Goal: Contribute content: Add original content to the website for others to see

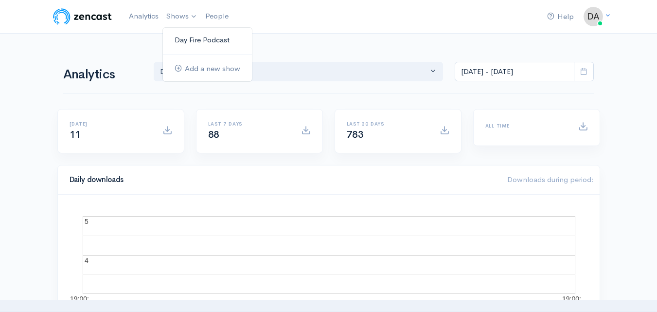
click at [184, 39] on link "Day Fire Podcast" at bounding box center [207, 40] width 89 height 17
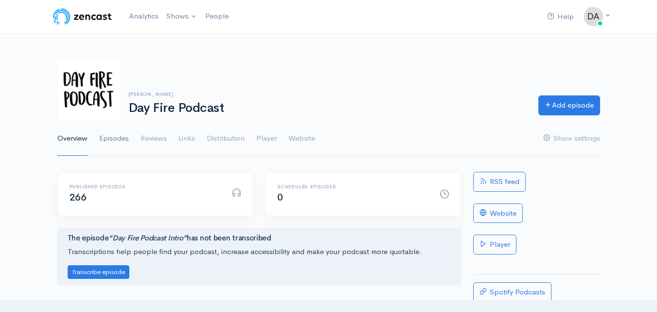
click at [116, 138] on link "Episodes" at bounding box center [114, 138] width 30 height 35
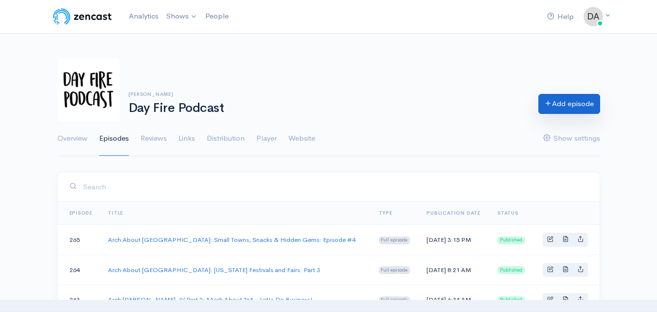
click at [585, 96] on link "Add episode" at bounding box center [569, 104] width 62 height 20
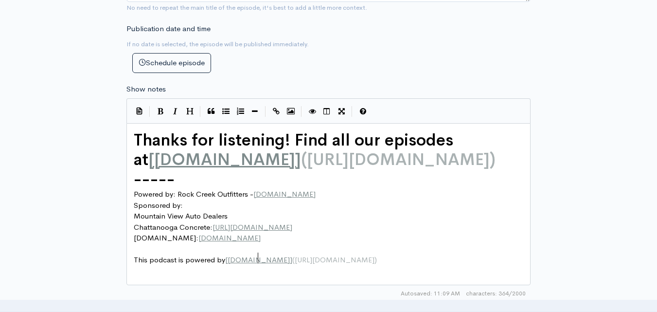
scroll to position [4, 0]
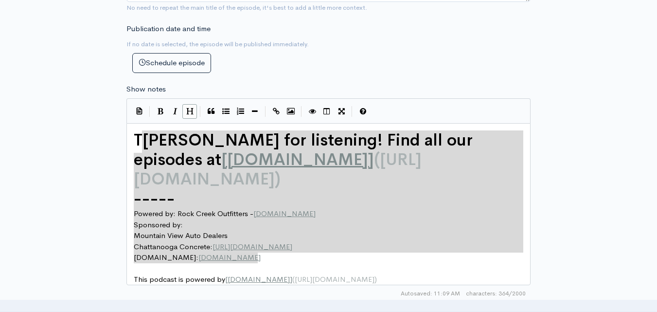
type textarea "Thanks for listening! Find all our episodes at [dayfirepodcast.com](https://www…"
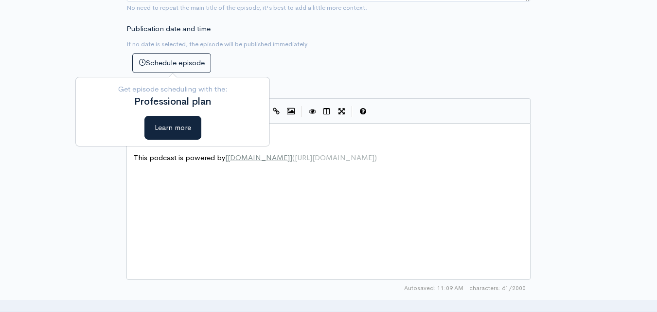
click at [170, 187] on div "x ​ ​ This podcast is powered by [ ZenCast.fm ] ( https://zencast.fm )" at bounding box center [341, 213] width 418 height 170
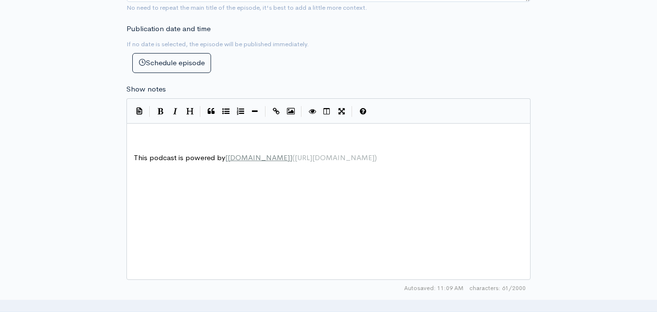
click at [160, 131] on pre "​" at bounding box center [332, 135] width 401 height 11
type textarea "​"
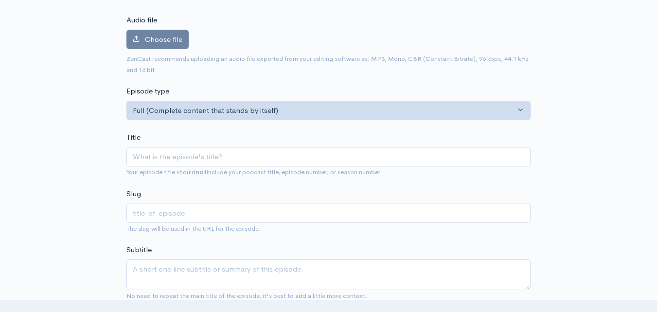
scroll to position [97, 0]
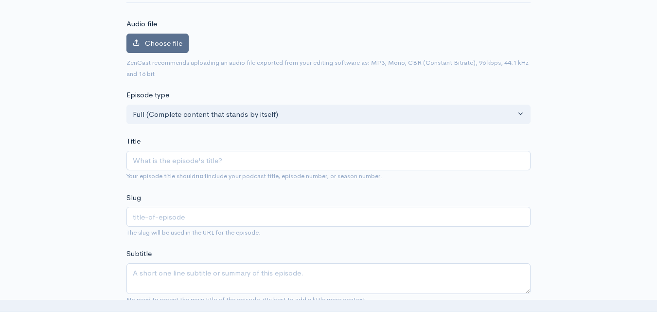
click at [180, 41] on span "Choose file" at bounding box center [163, 42] width 37 height 9
click at [0, 0] on input "Choose file" at bounding box center [0, 0] width 0 height 0
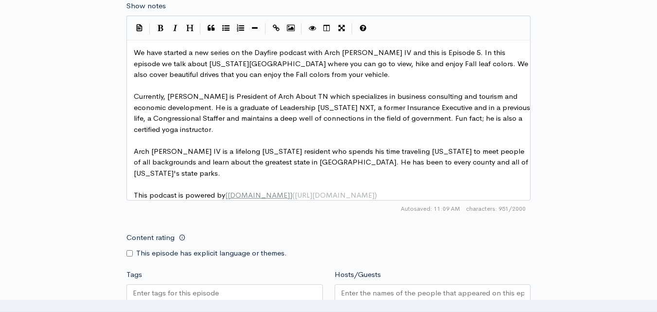
scroll to position [535, 0]
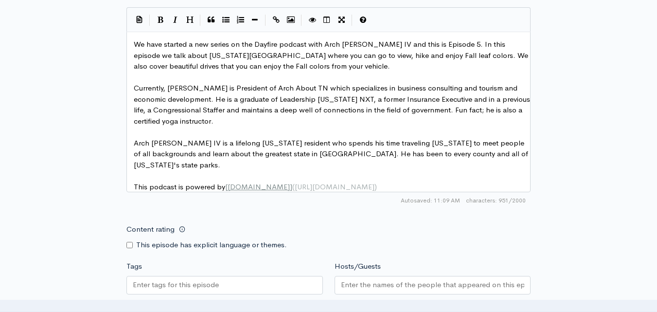
click at [167, 161] on pre "Arch [PERSON_NAME] IV is a lifelong [US_STATE] resident who spends his time tra…" at bounding box center [332, 154] width 401 height 33
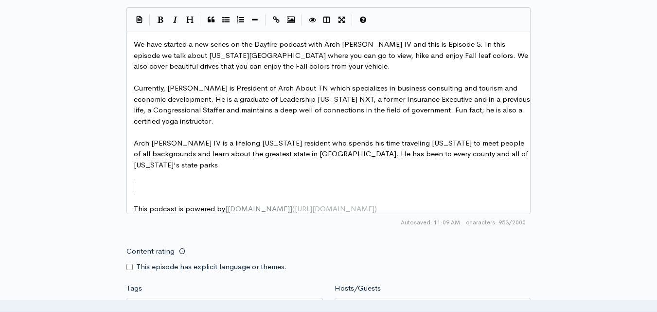
type textarea "​"
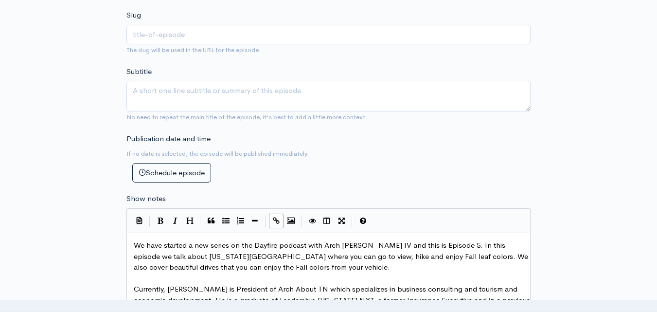
scroll to position [292, 0]
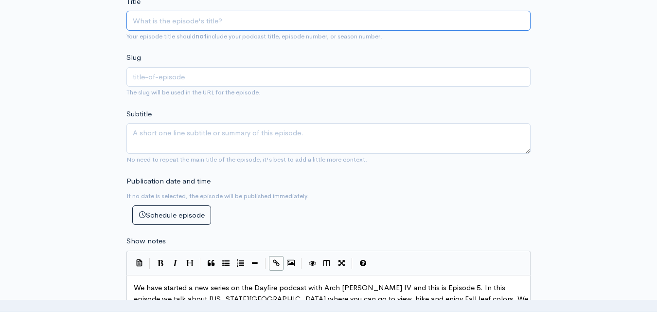
click at [183, 20] on input "Title" at bounding box center [328, 21] width 404 height 20
paste input "Arch About TN / Fall colors, drives and Parks EP5"
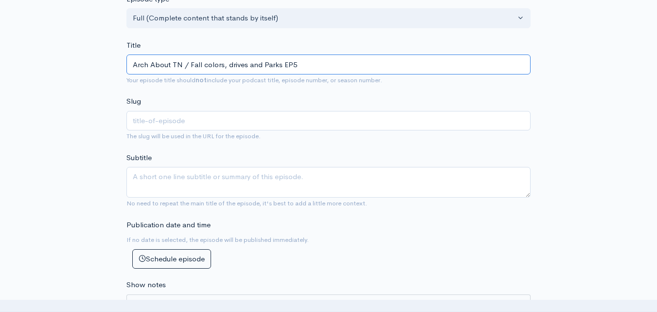
scroll to position [195, 0]
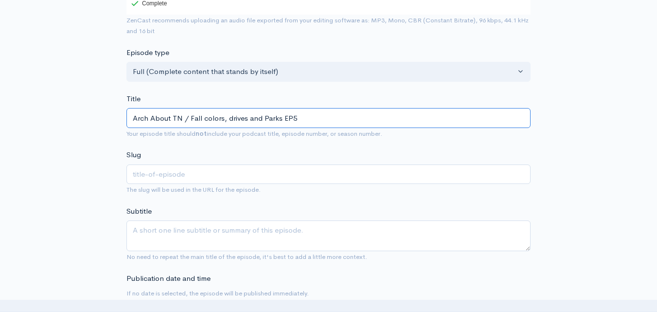
drag, startPoint x: 304, startPoint y: 116, endPoint x: 287, endPoint y: 116, distance: 17.0
click at [287, 114] on input "Arch About TN / Fall colors, drives and Parks EP5" at bounding box center [328, 118] width 404 height 20
type input "Arch About TN / Fall colors, drives and Parks E"
type input "arch-about-tn-fall-colors-drives-and-parks-e"
type input "Arch About TN / Fall colors, drives and Parks"
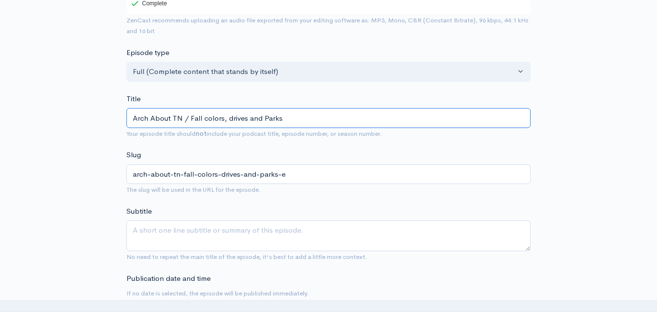
type input "arch-about-tn-fall-colors-drives-and-parks"
type input "Arch About TN / Fall colors, drives and Park"
type input "arch-about-tn-fall-colors-drives-and-park"
type input "Arch About TN / Fall colors, drives and Par"
type input "arch-about-tn-fall-colors-drives-and-par"
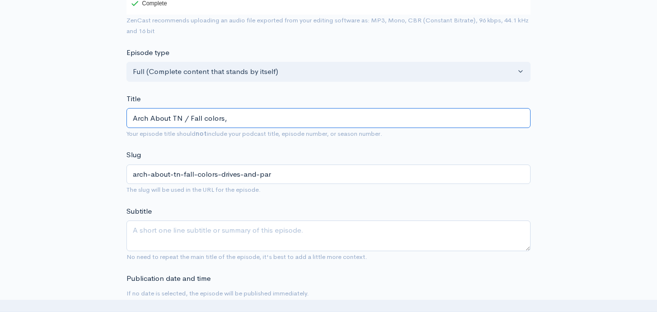
type input "Arch About TN / Fall colors,"
type input "arch-about-tn-fall-colors"
type input "Arch About TN / Fall color"
type input "arch-about-tn-fall-color"
type input "Arch About TN / Fall colo"
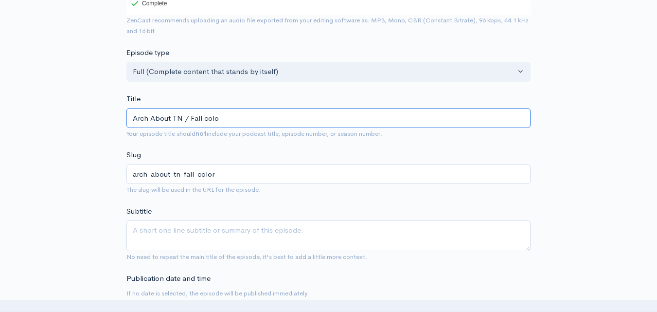
type input "arch-about-tn-fall-colo"
type input "Arch About TN / Fall col"
type input "arch-about-tn-fall-col"
type input "Arch About TN / Fall co"
type input "arch-about-tn-fall-co"
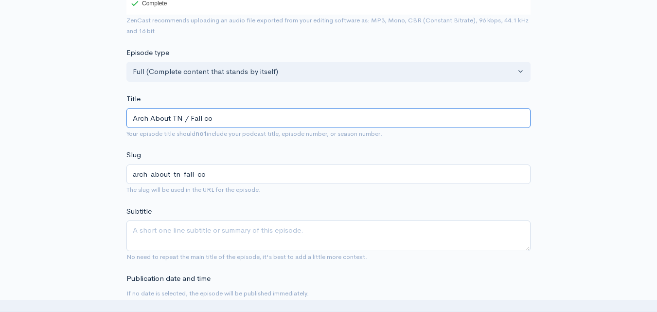
type input "Arch About TN / Fall c"
type input "arch-about-tn-fall-c"
type input "Arch About TN / Fall"
type input "arch-about-tn-fall"
type input "Arch About TN / Fal"
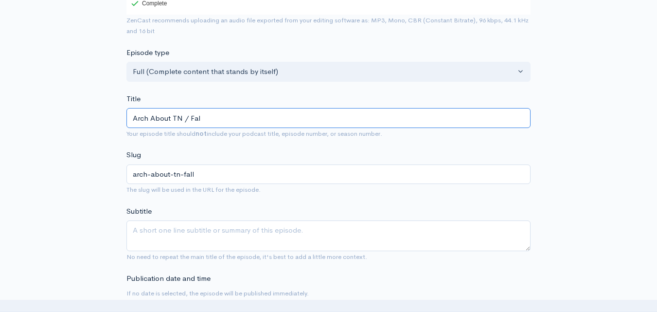
type input "arch-about-tn-fal"
type input "Arch About TN / Fa"
type input "arch-about-tn-fa"
type input "Arch About TN / F"
type input "arch-about-tn-f"
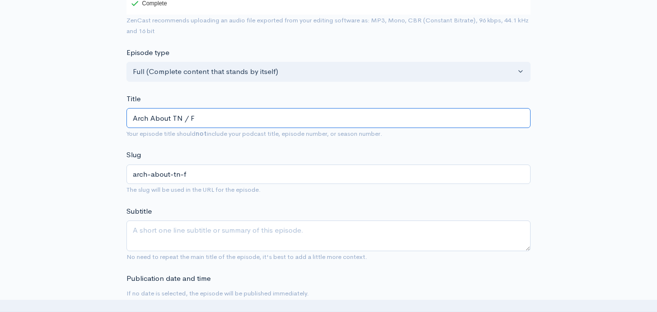
type input "Arch About TN /"
type input "arch-about-tn"
type input "Arch About TN: C"
type input "arch-about-tn-c"
type input "Arch About TN: Ca"
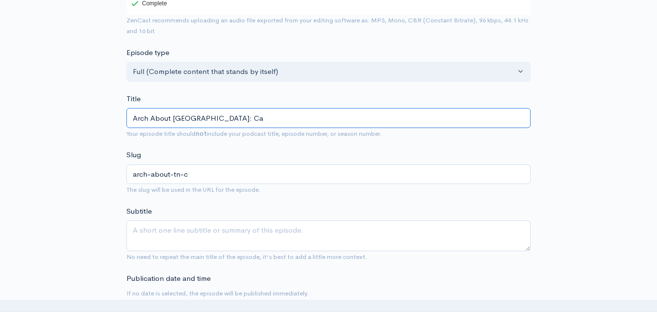
type input "arch-about-tn-ca"
type input "Arch About TN: C"
type input "arch-about-tn-c"
type input "Arch About TN:"
type input "arch-about-tn"
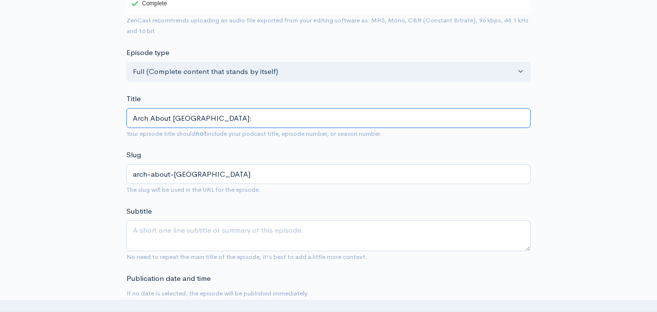
type input "Arch About TN: F"
type input "arch-about-tn-f"
type input "Arch About TN: Fal"
type input "arch-about-tn-fal"
type input "Arch About TN: Fall"
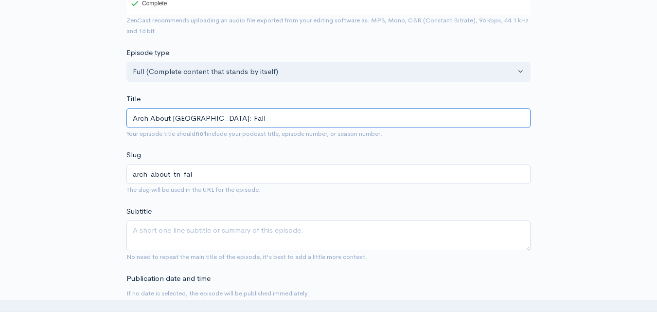
type input "arch-about-tn-fall"
type input "Arch About TN: Fall C"
type input "arch-about-tn-fall-c"
type input "Arch About TN: Fall Co"
type input "arch-about-tn-fall-co"
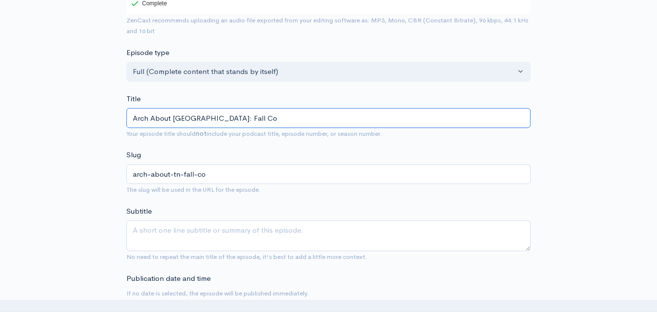
type input "Arch About TN: Fall Col"
type input "arch-about-tn-fall-col"
type input "Arch About TN: Fall Colo"
type input "arch-about-tn-fall-colo"
type input "Arch About TN: Fall Color"
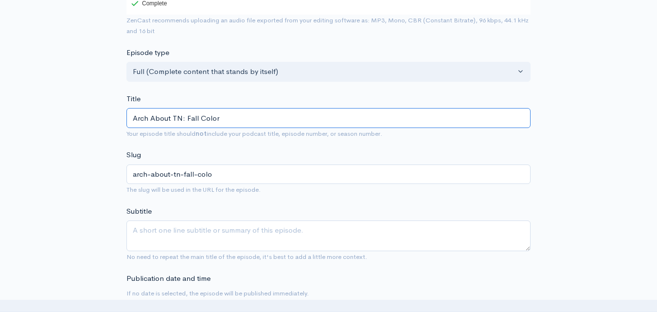
type input "arch-about-tn-fall-color"
type input "Arch About TN: Fall Colors"
type input "arch-about-tn-fall-colors"
type input "Arch About TN: Fall Colors-D"
type input "arch-about-tn-fall-colors-d"
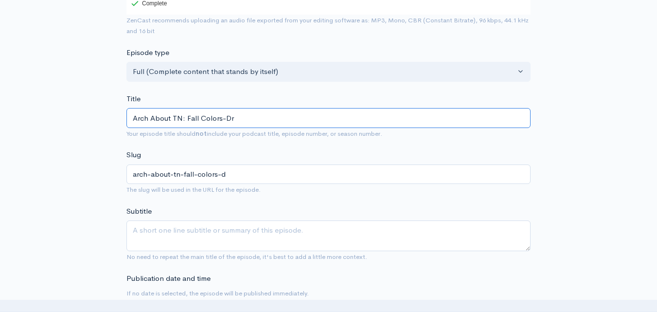
type input "Arch About TN: Fall Colors-Dri"
type input "arch-about-tn-fall-colors-dri"
type input "Arch About TN: Fall Colors-Driv"
type input "arch-about-tn-fall-colors-driv"
type input "Arch About TN: Fall Colors-Drive"
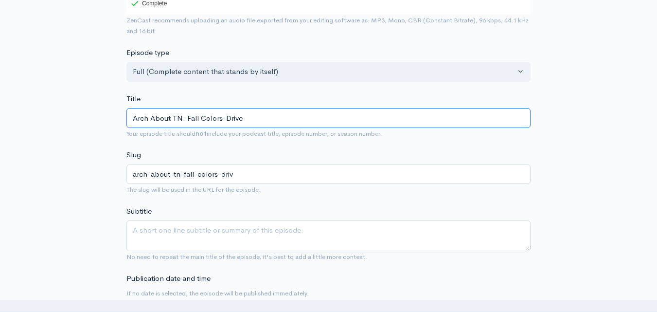
type input "arch-about-tn-fall-colors-drive"
type input "Arch About TN: Fall Colors-Drives"
type input "arch-about-tn-fall-colors-drives"
type input "Arch About TN: Fall Colors-Drives-P"
type input "arch-about-tn-fall-colors-drives-p"
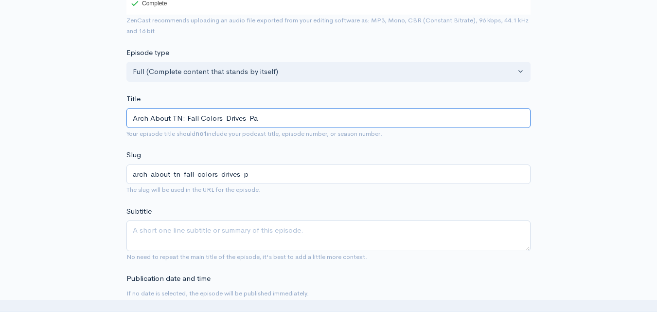
type input "Arch About TN: Fall Colors-Drives-Par"
type input "arch-about-tn-fall-colors-drives-par"
type input "Arch About TN: Fall Colors-Drives-Park"
type input "arch-about-tn-fall-colors-drives-park"
type input "Arch About TN: Fall Colors-Drives-Parks"
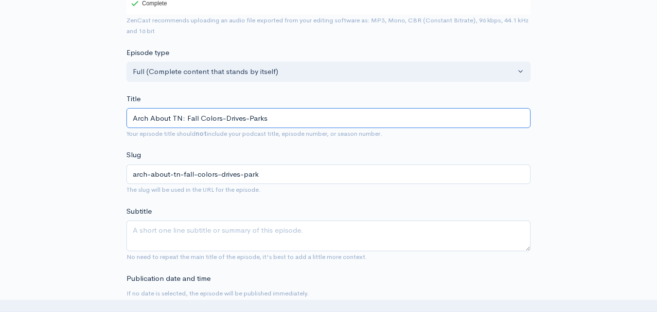
type input "arch-about-tn-fall-colors-drives-parks"
type input "Arch About TN: Fall Colors-Drives-Parks! E"
type input "arch-about-tn-fall-colors-drives-parks-e"
type input "Arch About TN: Fall Colors-Drives-Parks! Ep"
type input "arch-about-tn-fall-colors-drives-parks-ep"
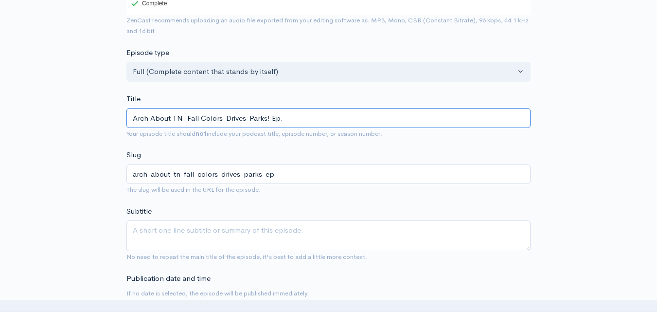
type input "Arch About TN: Fall Colors-Drives-Parks! Ep. 5"
type input "arch-about-tn-fall-colors-drives-parks-ep-5"
type input "Arch About TN: Fall Colors-Drives-Parks! Ep. 5"
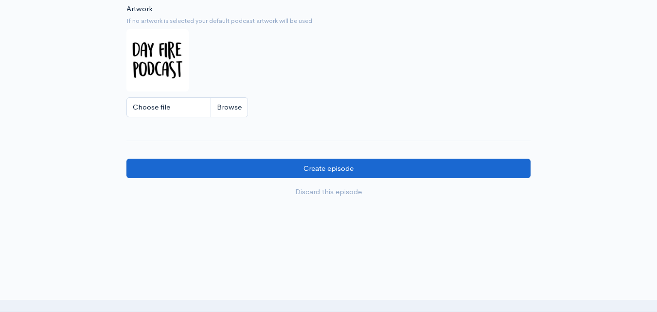
scroll to position [876, 0]
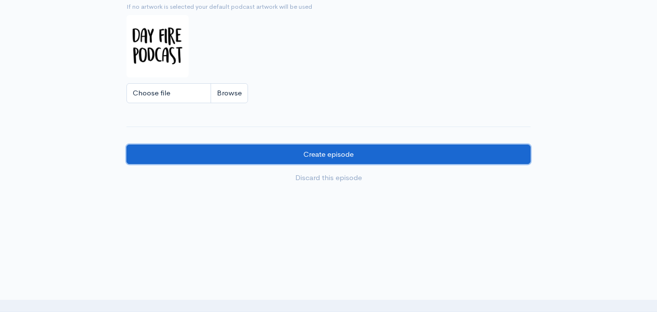
click at [338, 163] on input "Create episode" at bounding box center [328, 154] width 404 height 20
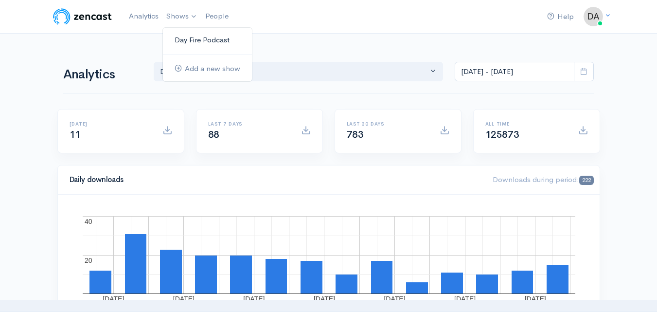
click at [178, 40] on link "Day Fire Podcast" at bounding box center [207, 40] width 89 height 17
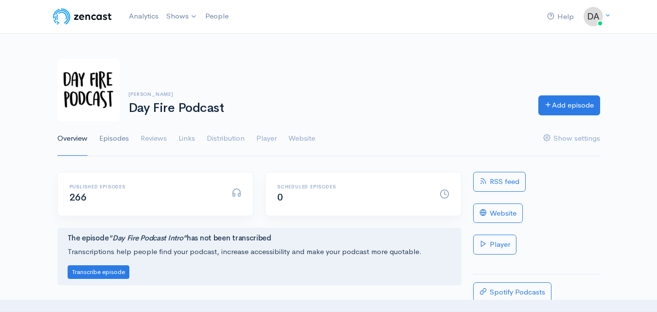
click at [118, 140] on link "Episodes" at bounding box center [114, 138] width 30 height 35
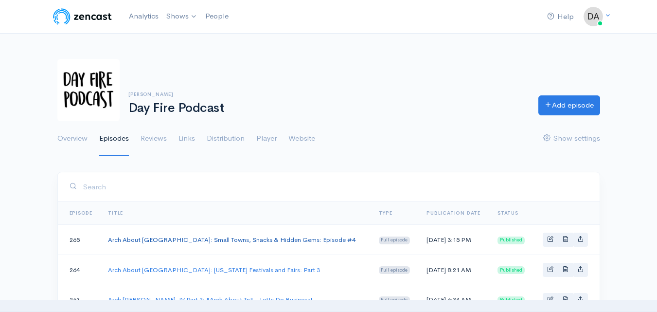
click at [231, 241] on link "Arch About [GEOGRAPHIC_DATA]: Small Towns, Snacks & Hidden Gems: Episode #4" at bounding box center [232, 239] width 248 height 8
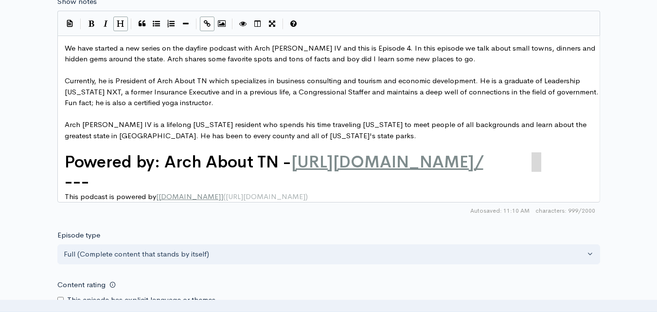
scroll to position [4, 0]
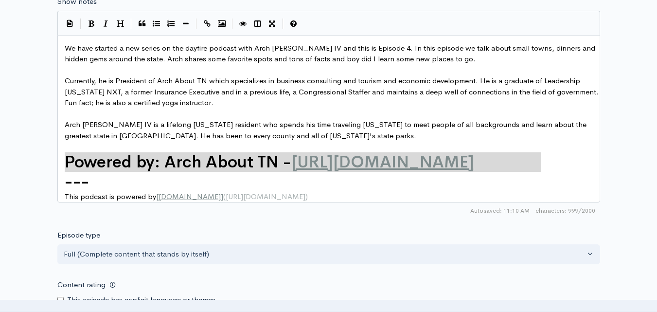
drag, startPoint x: 527, startPoint y: 162, endPoint x: 67, endPoint y: 166, distance: 460.2
type textarea "Powered by: Arch About TN - [URL][DOMAIN_NAME]"
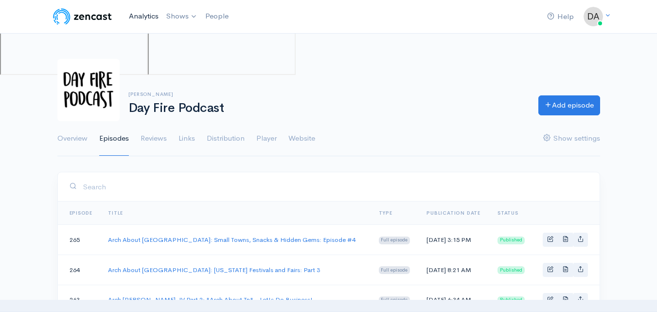
click at [135, 19] on link "Analytics" at bounding box center [143, 16] width 37 height 21
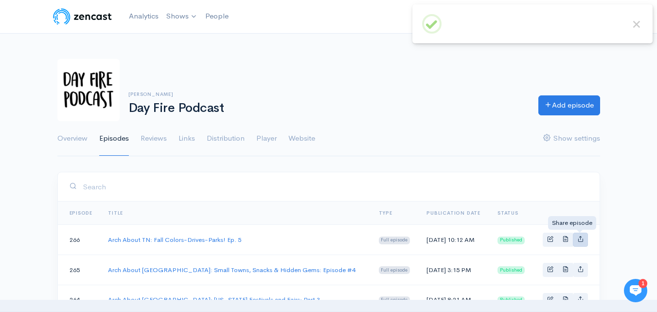
click at [582, 240] on icon "Basic example" at bounding box center [580, 238] width 6 height 6
type input "https://day-fire-podcast.zencast.website/episodes/arch-about-tn-fall-colors-dri…"
type input "https://media.zencast.fm/day-fire-podcast/d43359c1-15f7-4b14-b045-6c40730da2db.…"
type input "<iframe src='https://share.zencast.fm/embed/episode/d43359c1-15f7-4b14-b045-6c4…"
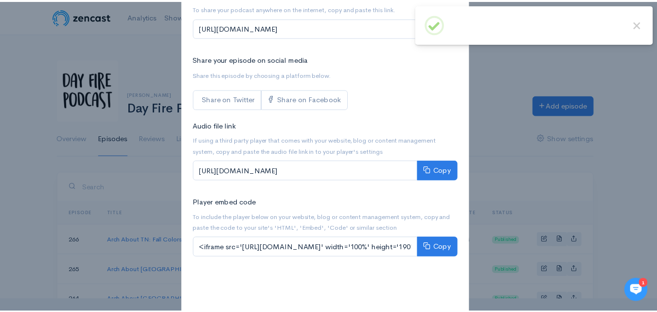
scroll to position [193, 0]
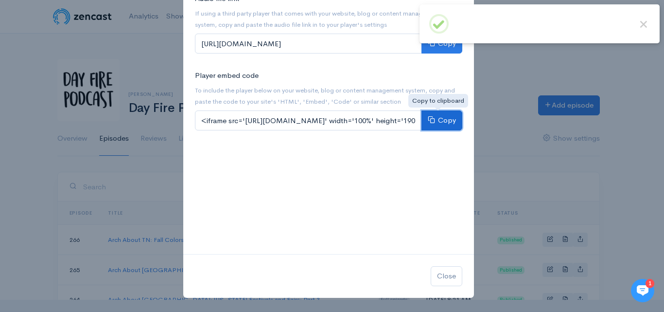
click at [441, 122] on button "Copy" at bounding box center [442, 120] width 41 height 20
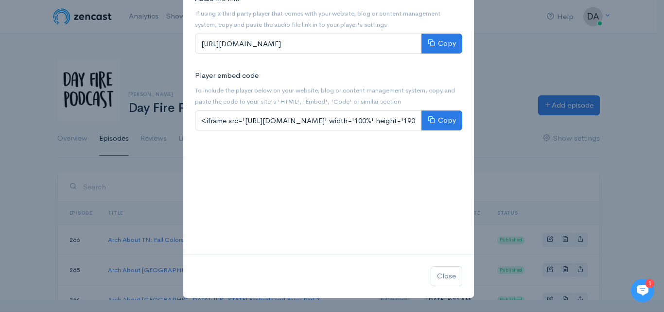
click at [114, 61] on div "Share Arch About TN: Fall Colors-Drives-Parks! Ep. 5 × Website link To share yo…" at bounding box center [332, 156] width 664 height 312
